Goal: Find specific page/section: Find specific page/section

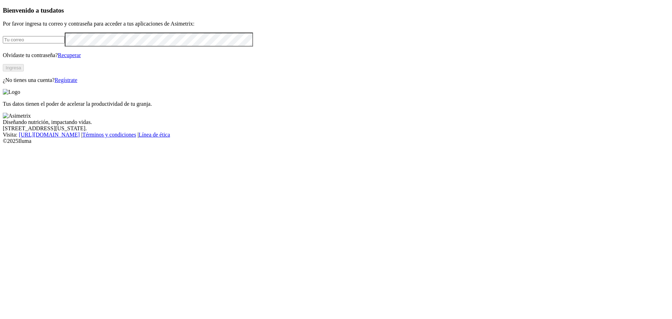
type input "[PERSON_NAME][EMAIL_ADDRESS][PERSON_NAME][DOMAIN_NAME]"
click at [24, 71] on button "Ingresa" at bounding box center [13, 67] width 21 height 7
